Goal: Task Accomplishment & Management: Use online tool/utility

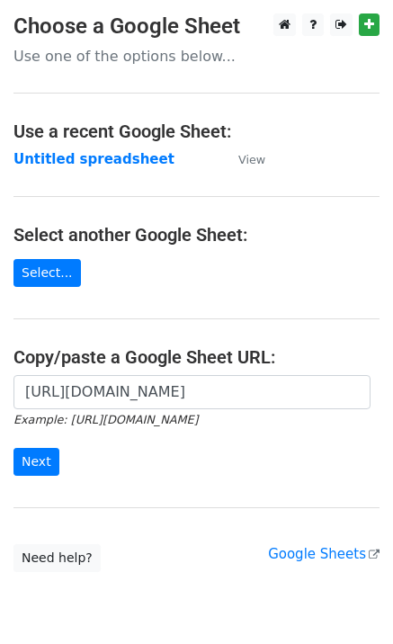
scroll to position [0, 408]
type input "[URL][DOMAIN_NAME]"
click at [32, 455] on input "Next" at bounding box center [37, 462] width 46 height 28
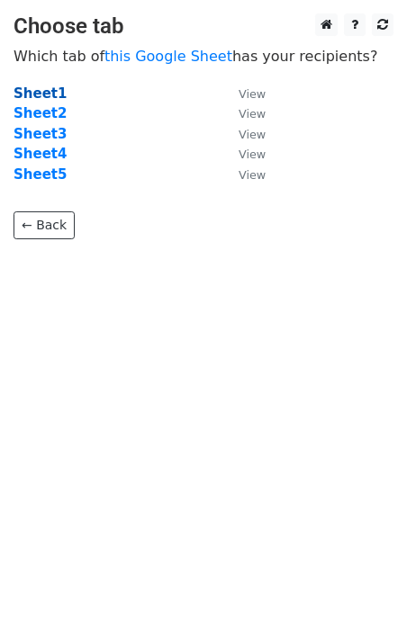
click at [43, 89] on strong "Sheet1" at bounding box center [40, 94] width 53 height 16
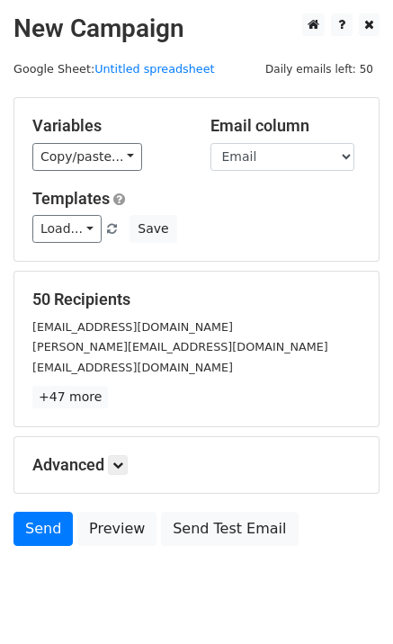
click at [41, 244] on div "Variables Copy/paste... {{Email }} {{Name}} Email column Email Name Templates L…" at bounding box center [196, 179] width 365 height 163
click at [60, 234] on link "Load..." at bounding box center [66, 229] width 69 height 28
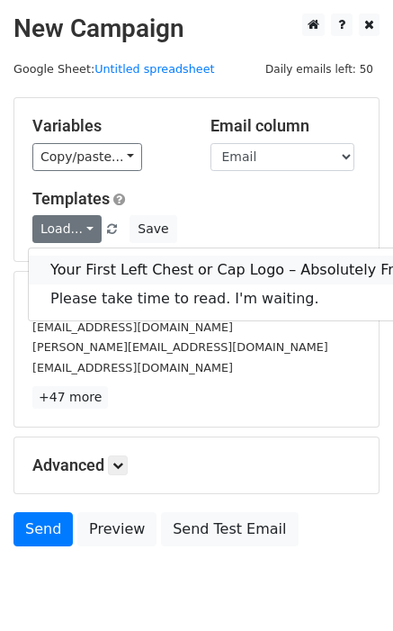
click at [77, 263] on link "Your First Left Chest or Cap Logo – Absolutely Free" at bounding box center [231, 270] width 404 height 29
